Goal: Task Accomplishment & Management: Use online tool/utility

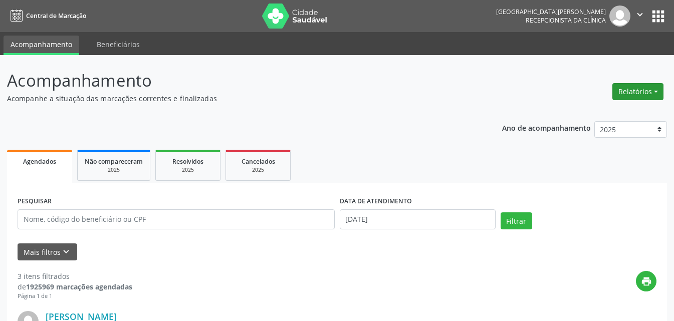
click at [633, 92] on button "Relatórios" at bounding box center [638, 91] width 51 height 17
click at [606, 114] on link "Agendamentos" at bounding box center [611, 113] width 108 height 14
select select "8"
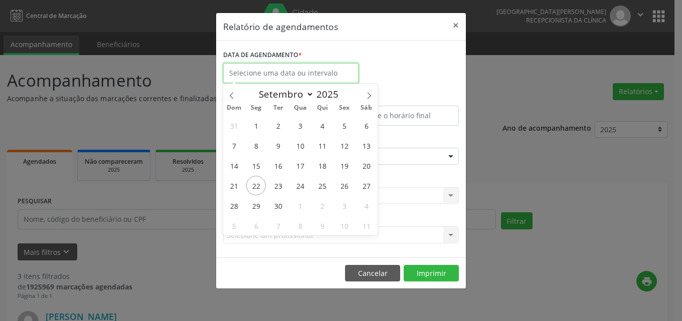
click at [273, 70] on input "text" at bounding box center [290, 73] width 135 height 20
click at [258, 188] on span "22" at bounding box center [256, 186] width 20 height 20
type input "[DATE]"
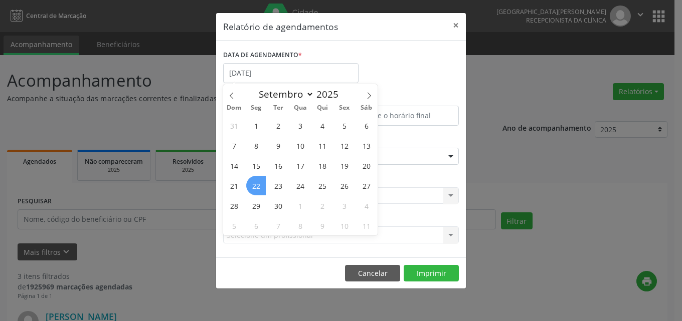
click at [255, 186] on span "22" at bounding box center [256, 186] width 20 height 20
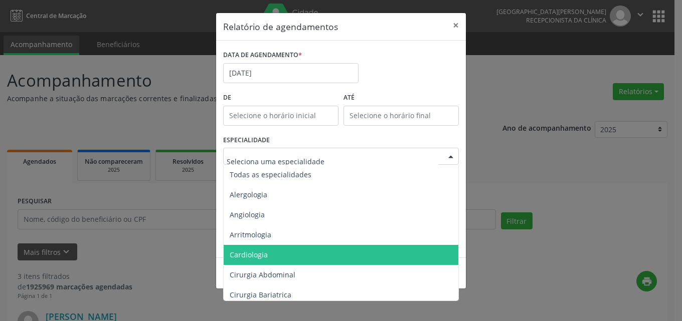
click at [238, 254] on span "Cardiologia" at bounding box center [249, 255] width 38 height 10
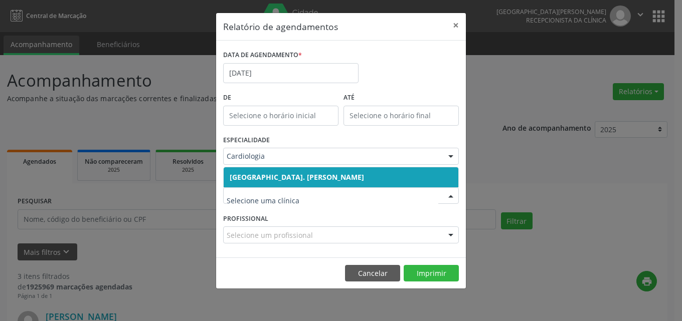
click at [264, 190] on div at bounding box center [341, 196] width 236 height 17
click at [266, 174] on span "[GEOGRAPHIC_DATA]. [PERSON_NAME]" at bounding box center [297, 177] width 134 height 10
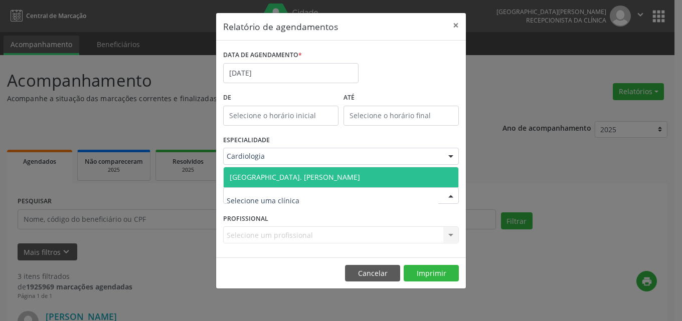
click at [268, 177] on span "[GEOGRAPHIC_DATA]. [PERSON_NAME]" at bounding box center [295, 177] width 130 height 10
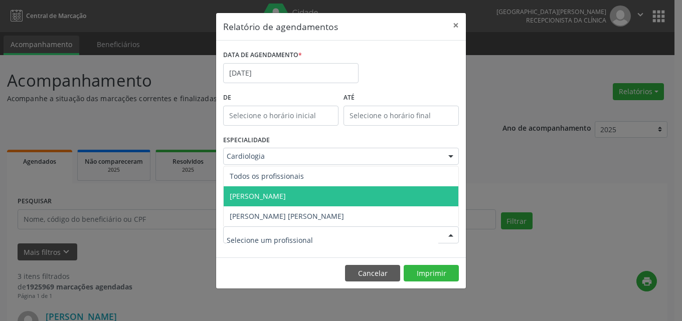
drag, startPoint x: 250, startPoint y: 195, endPoint x: 334, endPoint y: 213, distance: 85.6
click at [251, 195] on span "[PERSON_NAME]" at bounding box center [258, 197] width 56 height 10
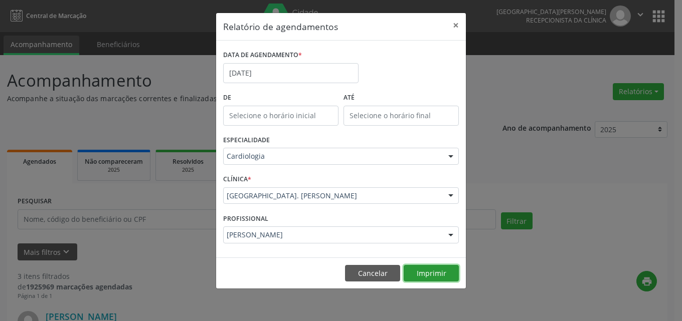
click at [424, 274] on button "Imprimir" at bounding box center [431, 273] width 55 height 17
